Goal: Transaction & Acquisition: Purchase product/service

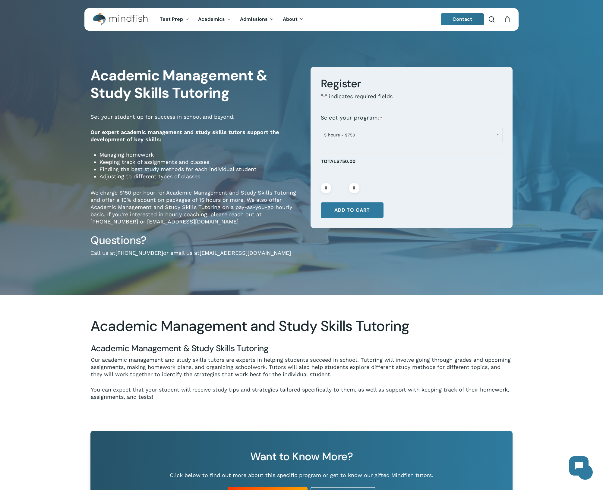
click at [509, 20] on div "0" at bounding box center [509, 17] width 7 height 7
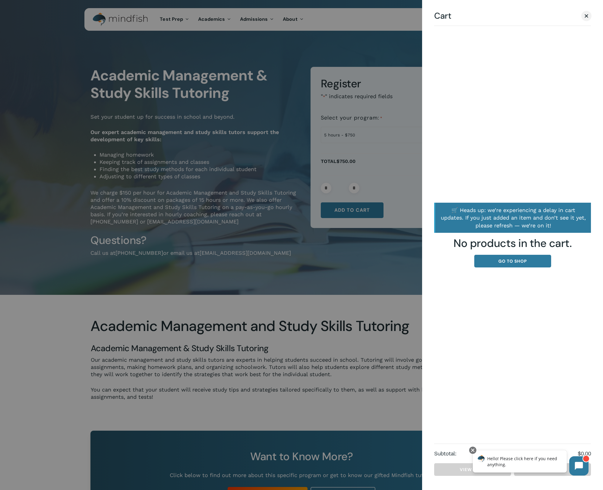
drag, startPoint x: 584, startPoint y: 469, endPoint x: 594, endPoint y: 422, distance: 48.2
click html "Hello! Please click here if you need anything."
click at [474, 451] on div at bounding box center [472, 450] width 7 height 7
click at [581, 462] on icon at bounding box center [579, 466] width 8 height 8
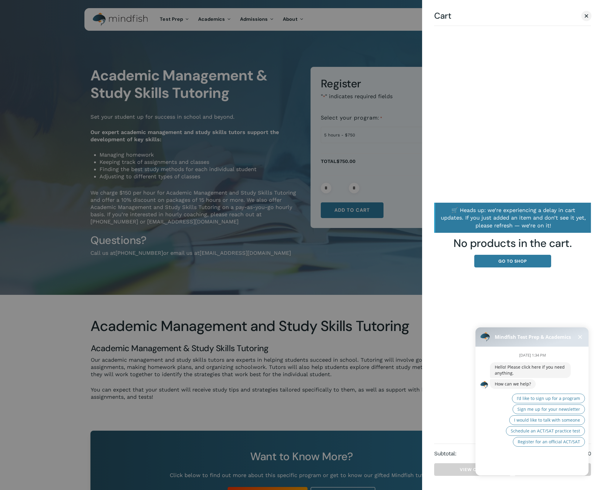
click at [580, 337] on button at bounding box center [579, 337] width 7 height 7
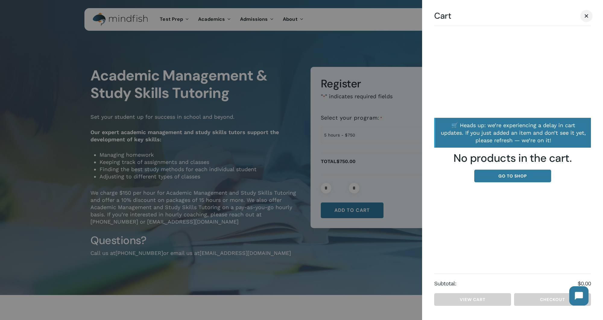
click at [584, 19] on link "Close Cart" at bounding box center [585, 16] width 9 height 8
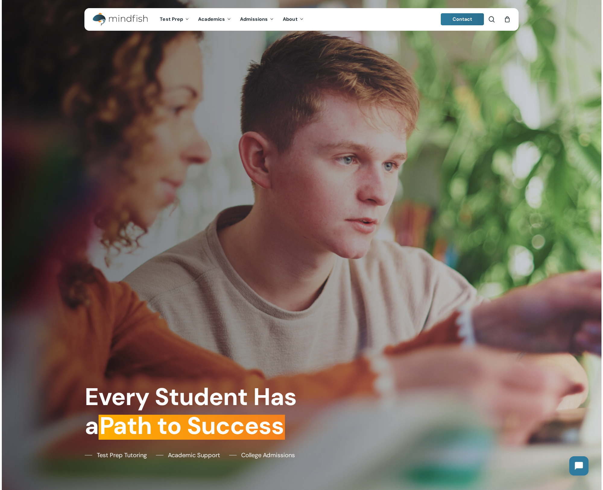
click at [504, 18] on icon "Cart" at bounding box center [506, 20] width 7 height 6
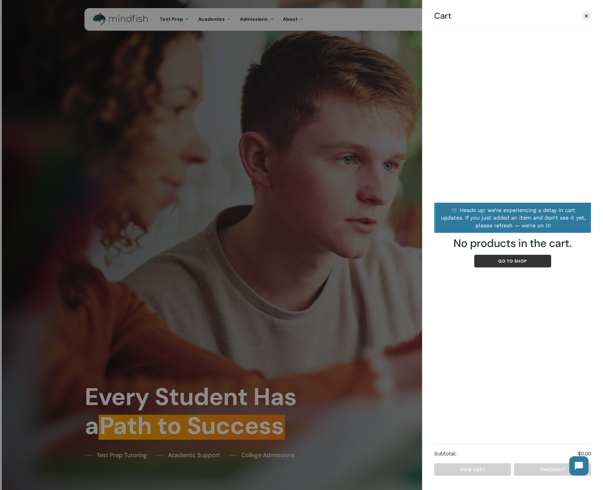
click at [512, 259] on link "Go to shop" at bounding box center [512, 261] width 77 height 13
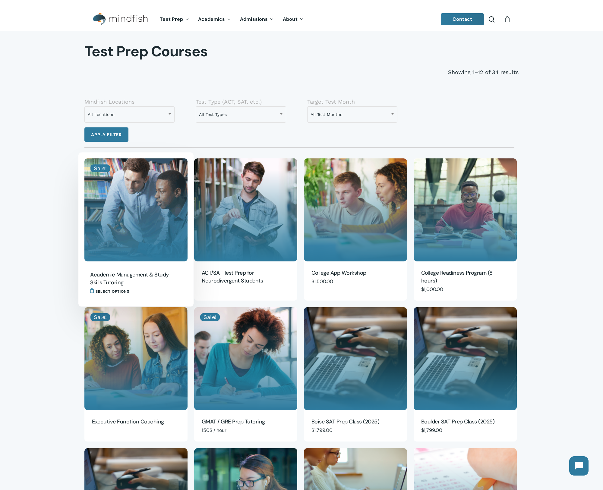
click at [124, 225] on img "Academic Management & Study Skills Tutoring" at bounding box center [135, 209] width 103 height 103
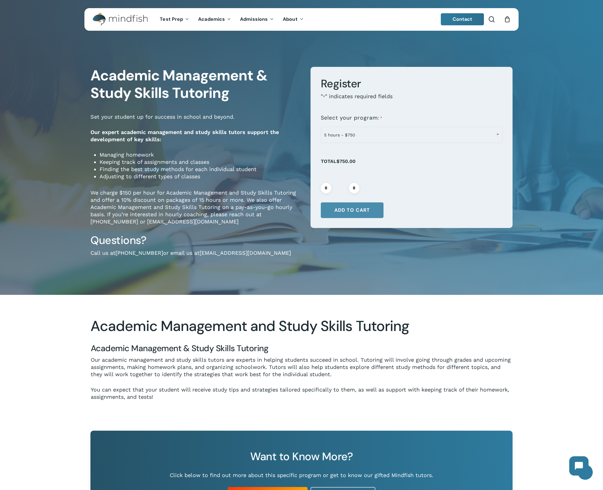
click at [355, 211] on button "Add to cart" at bounding box center [352, 210] width 63 height 16
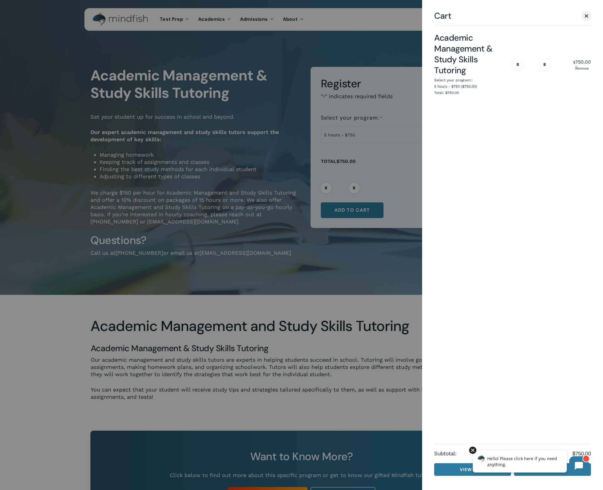
click at [474, 450] on div at bounding box center [472, 450] width 7 height 7
click at [553, 466] on link "Checkout" at bounding box center [552, 469] width 77 height 13
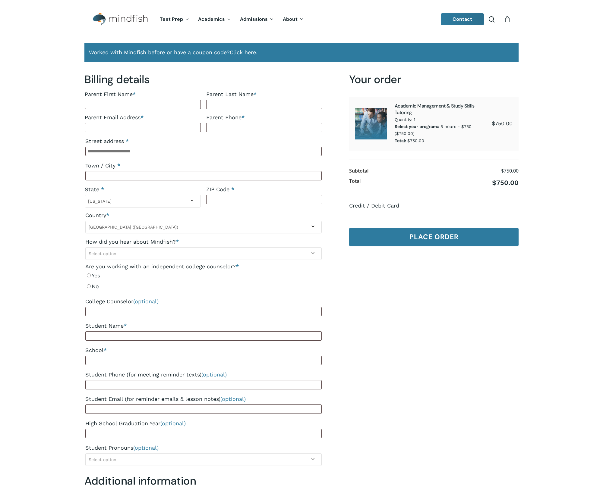
select select "**"
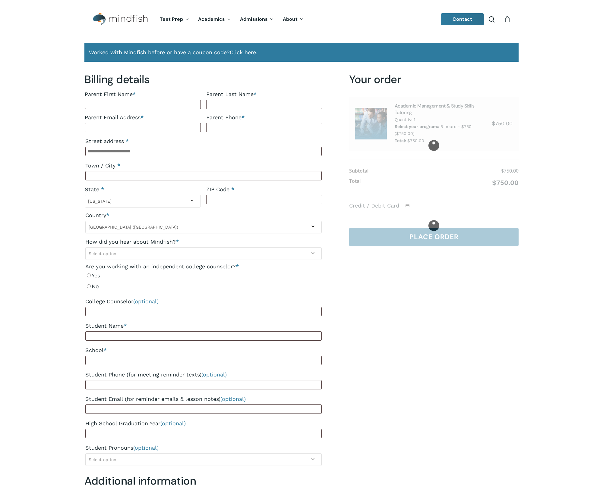
select select "**"
